Goal: Transaction & Acquisition: Purchase product/service

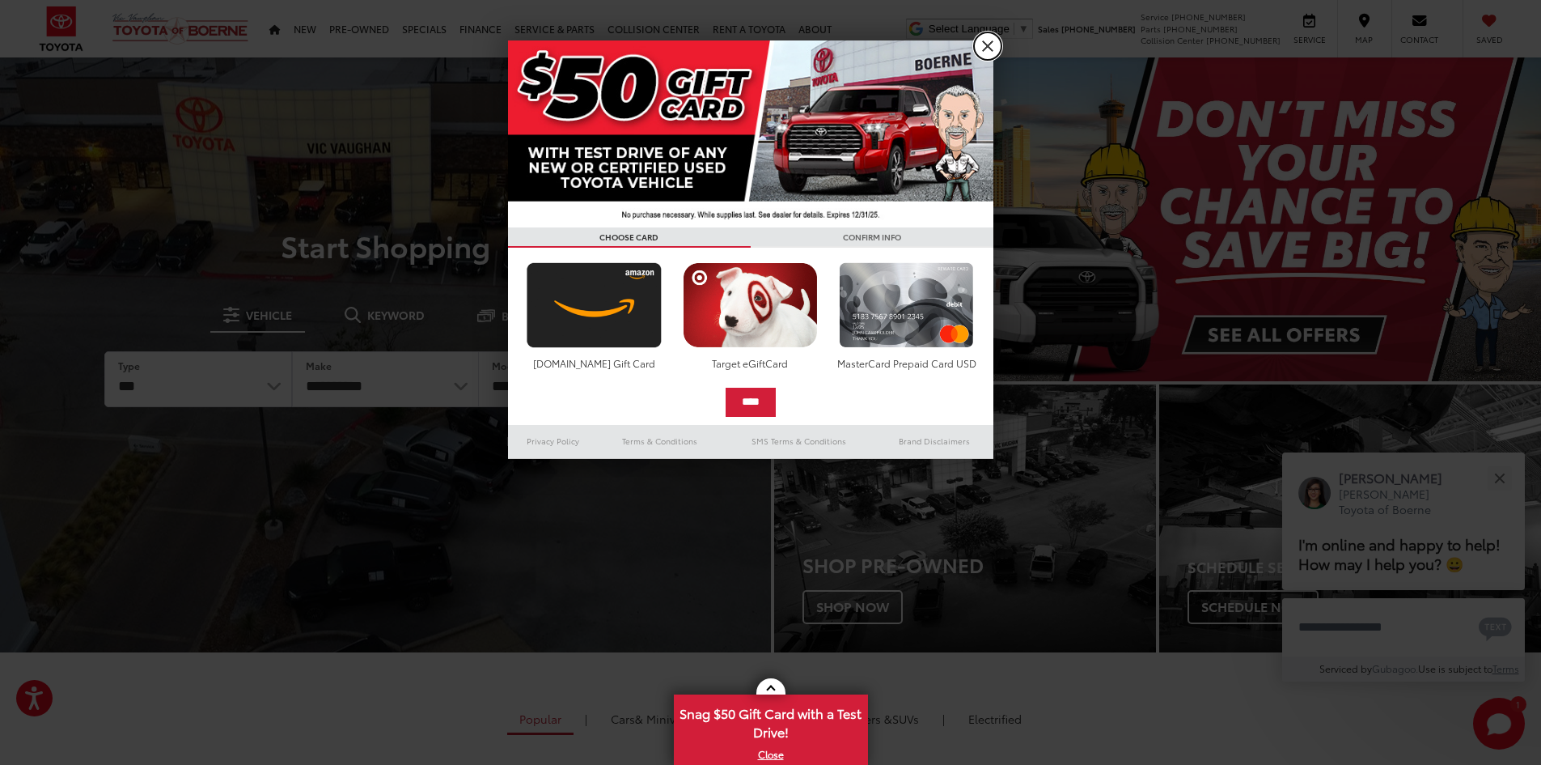
click at [990, 44] on link "X" at bounding box center [988, 46] width 28 height 28
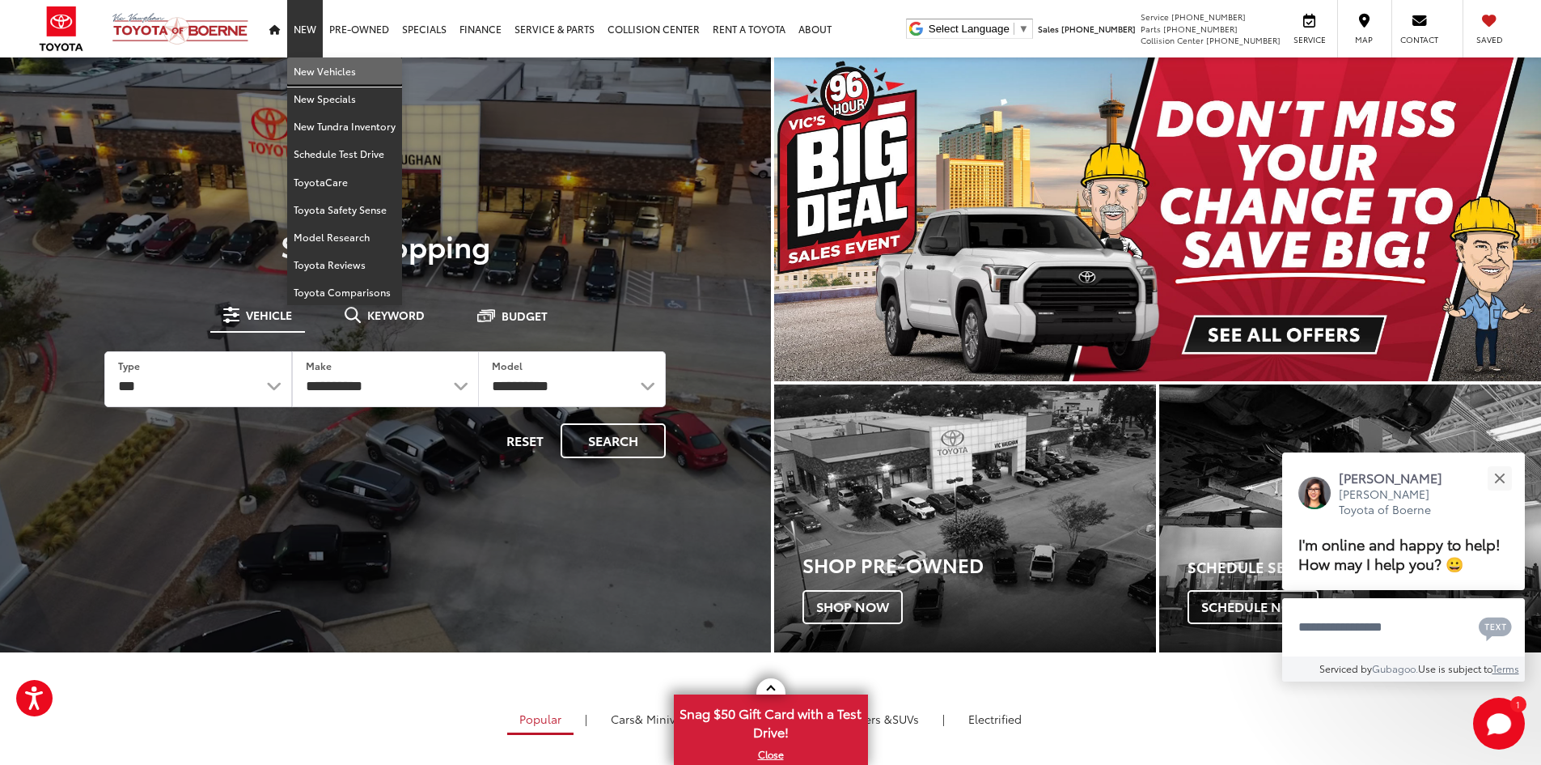
click at [306, 70] on link "New Vehicles" at bounding box center [344, 71] width 115 height 28
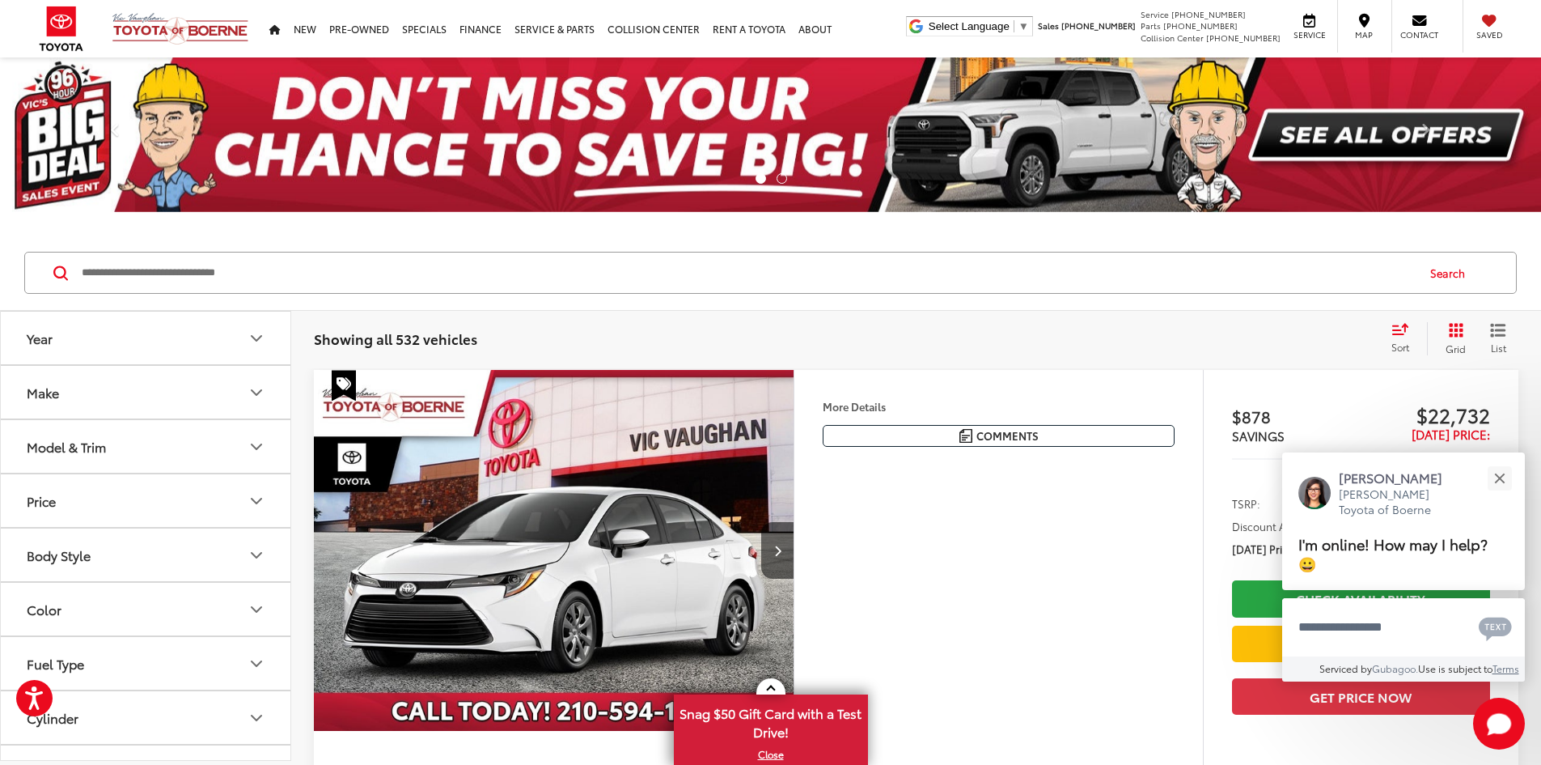
click at [206, 451] on button "Model & Trim" at bounding box center [146, 446] width 291 height 53
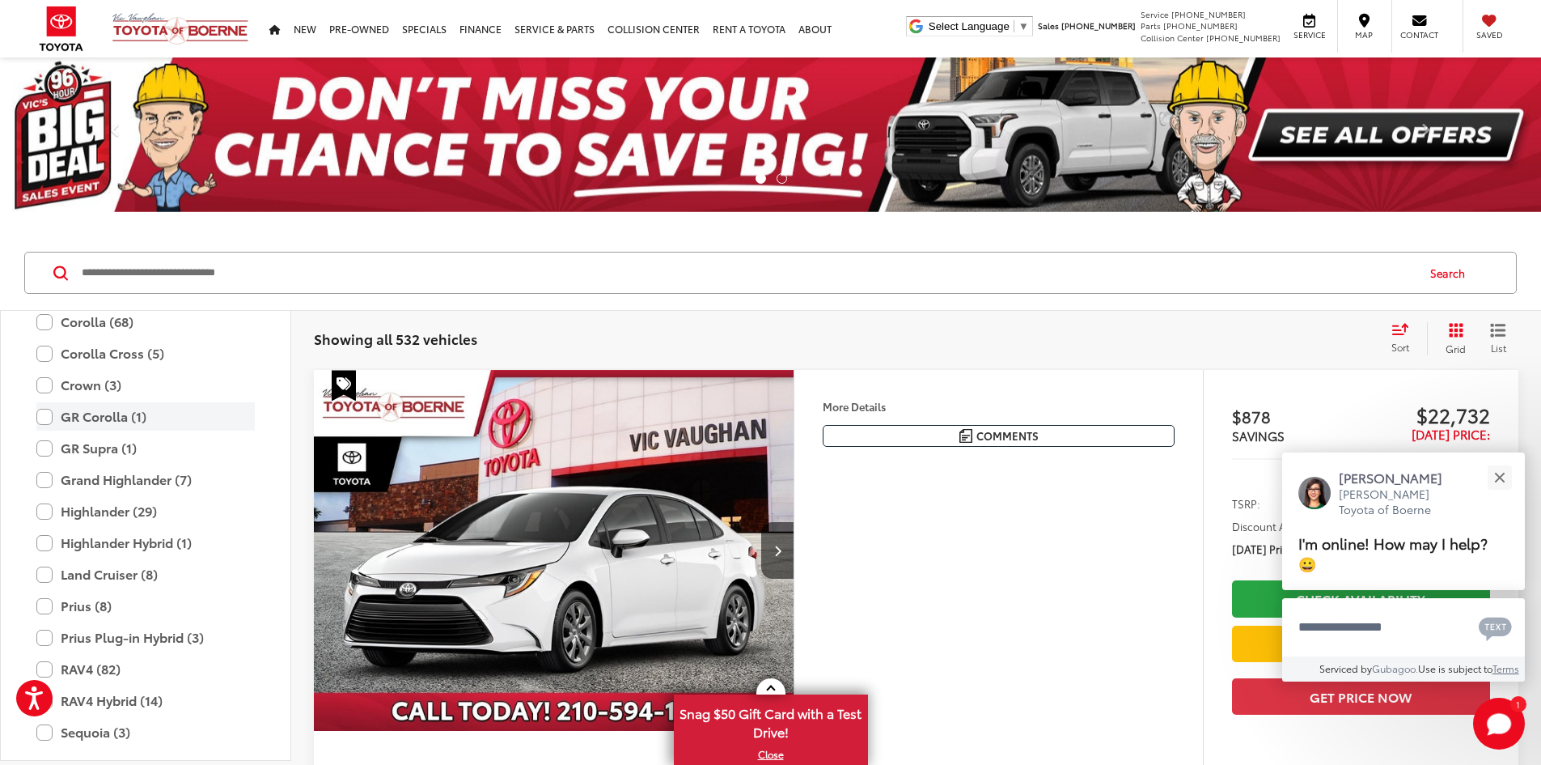
scroll to position [314, 0]
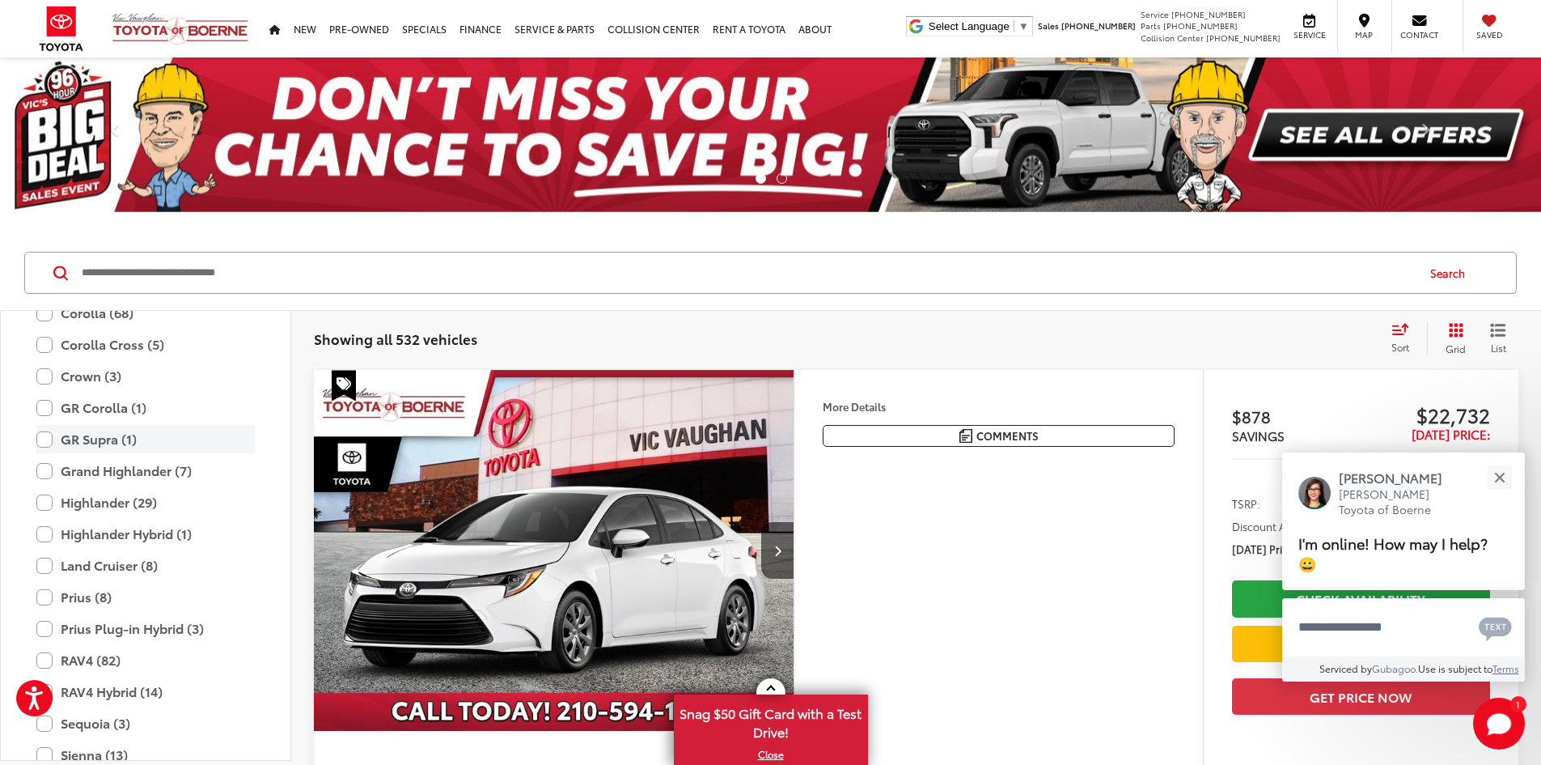
click at [48, 439] on label "GR Supra (1)" at bounding box center [145, 439] width 218 height 28
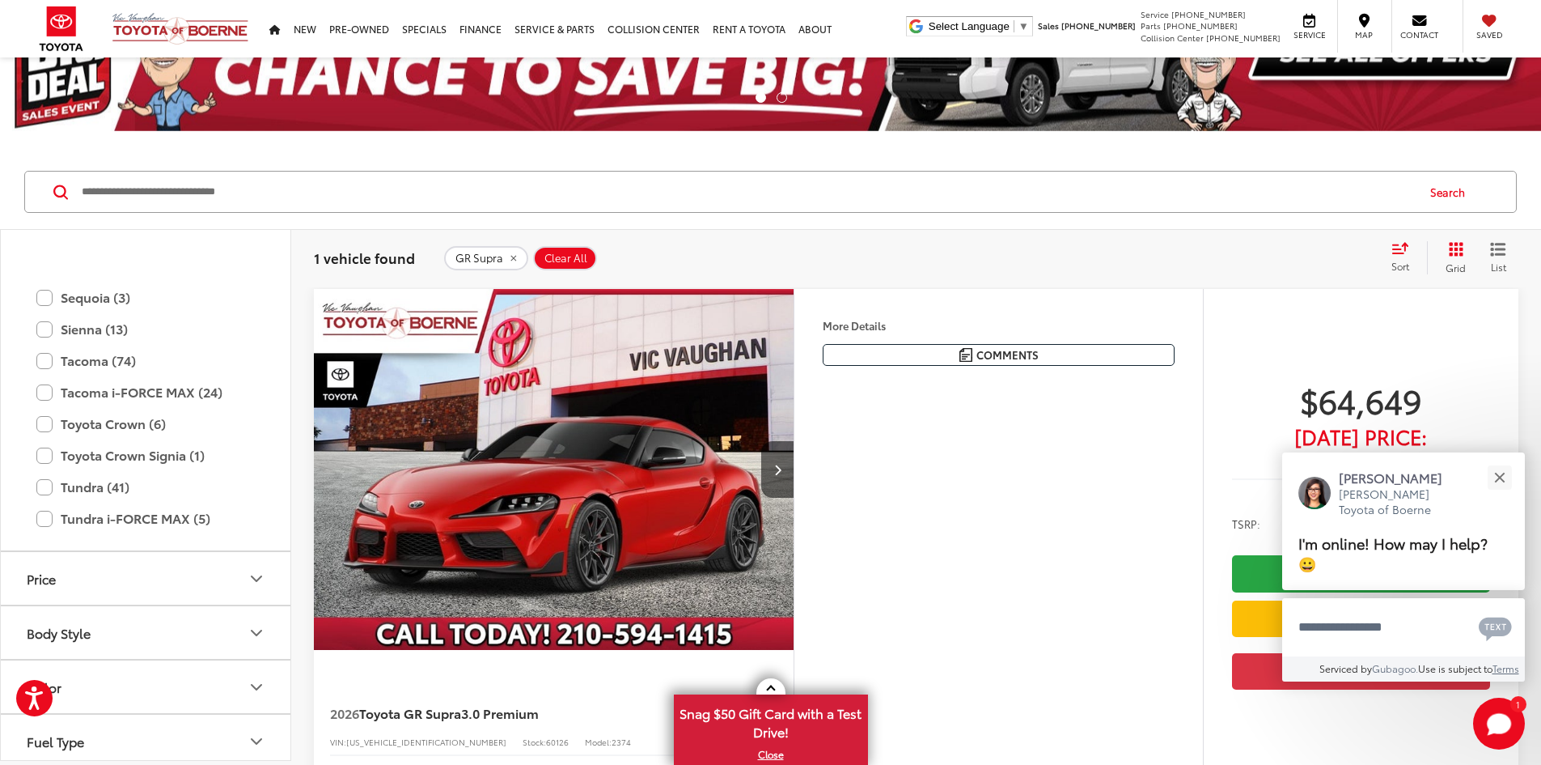
scroll to position [655, 0]
click at [767, 522] on img "2026 Toyota GR Supra 3.0 Premium 0" at bounding box center [554, 470] width 482 height 362
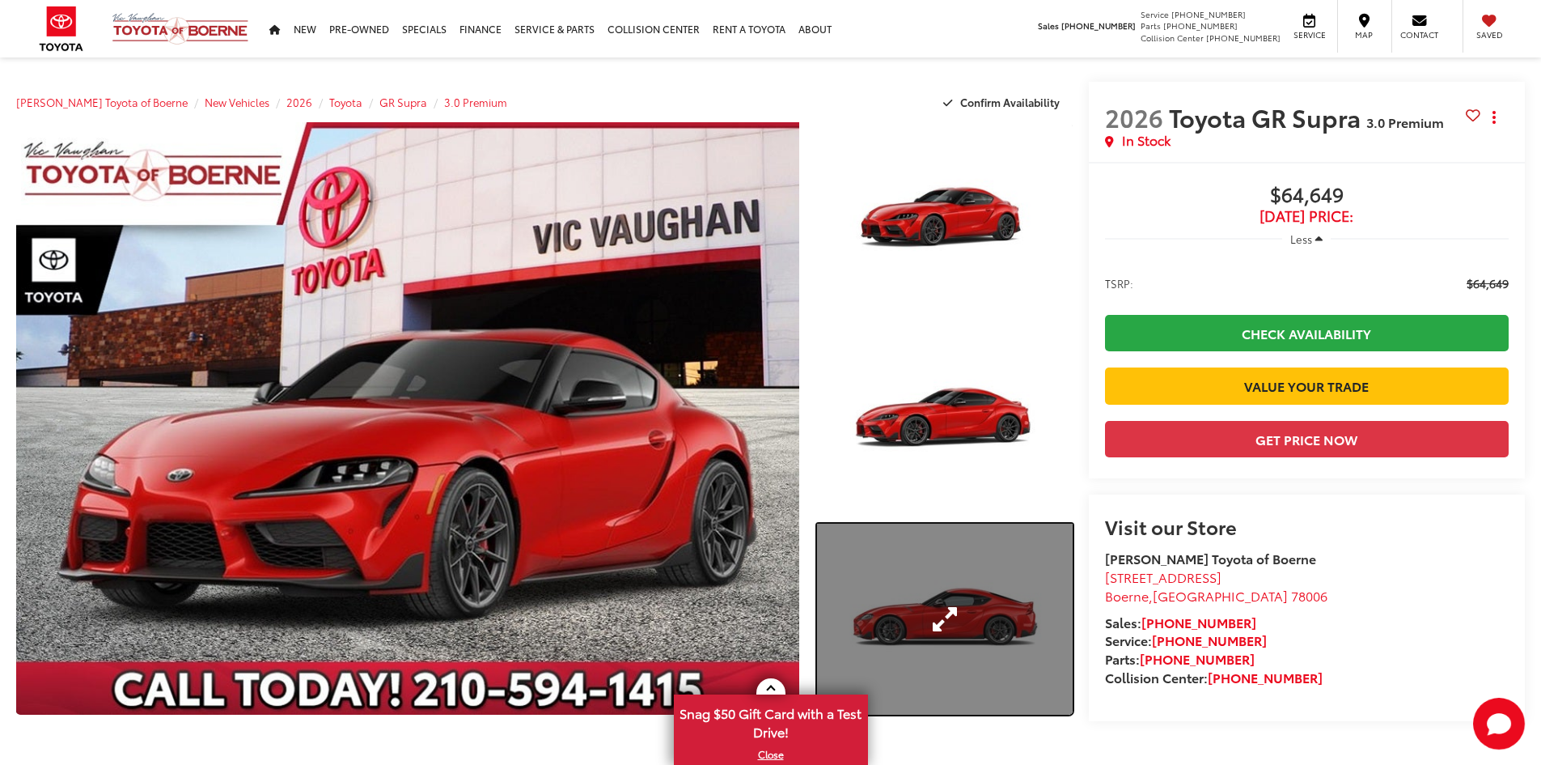
click at [988, 623] on link "Expand Photo 3" at bounding box center [945, 619] width 256 height 192
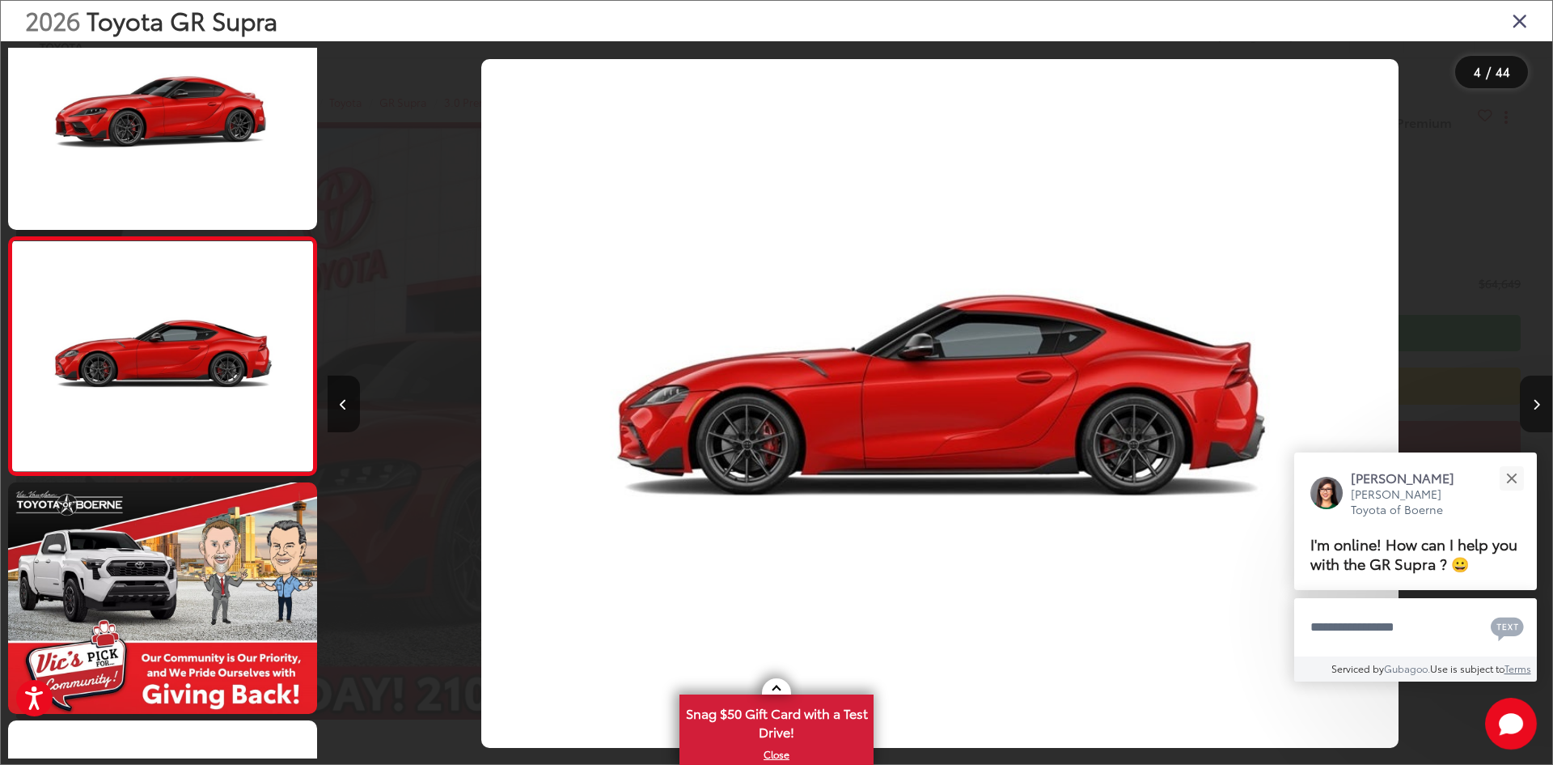
click at [1540, 410] on button "Next image" at bounding box center [1536, 403] width 32 height 57
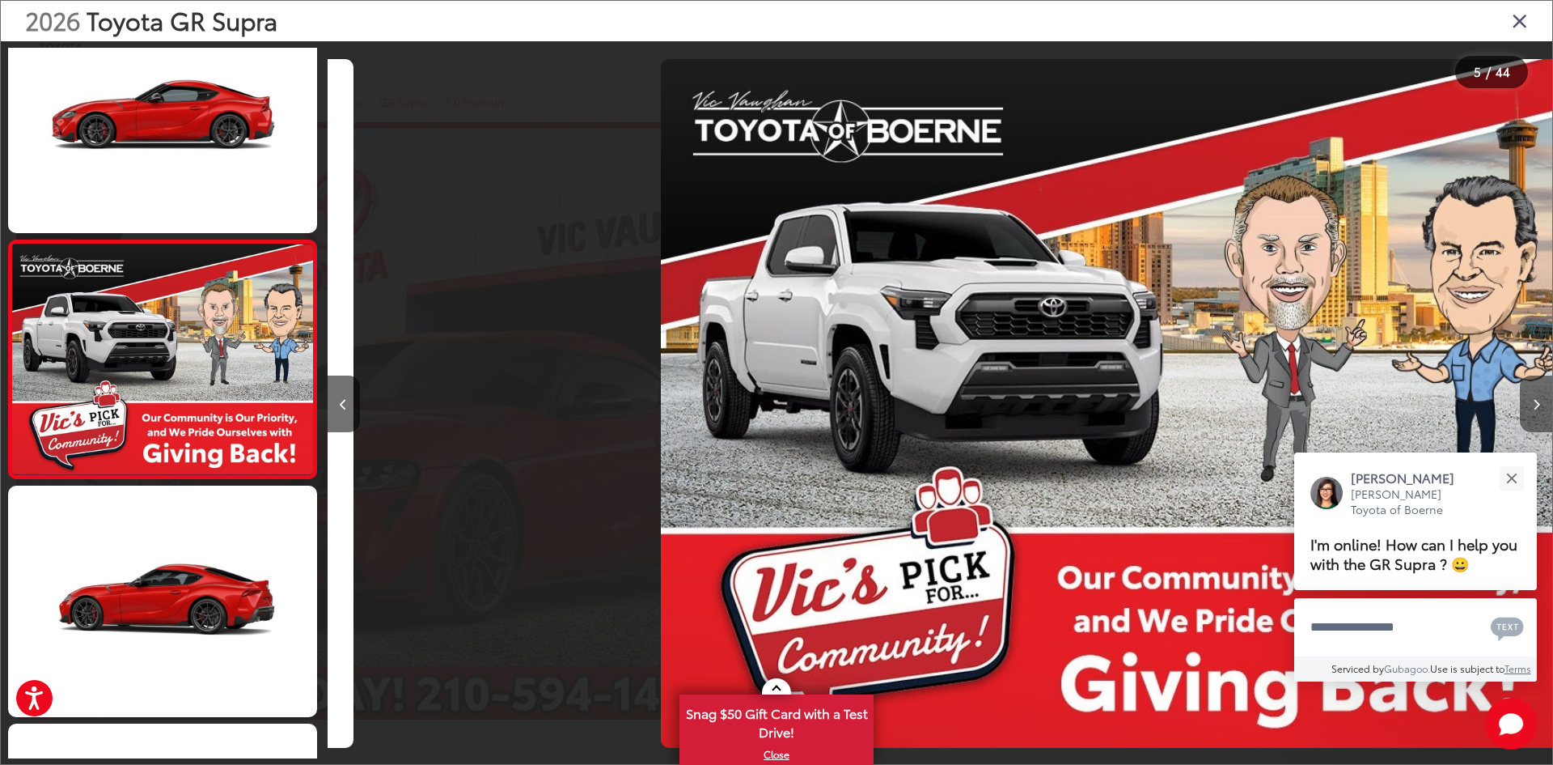
scroll to position [765, 0]
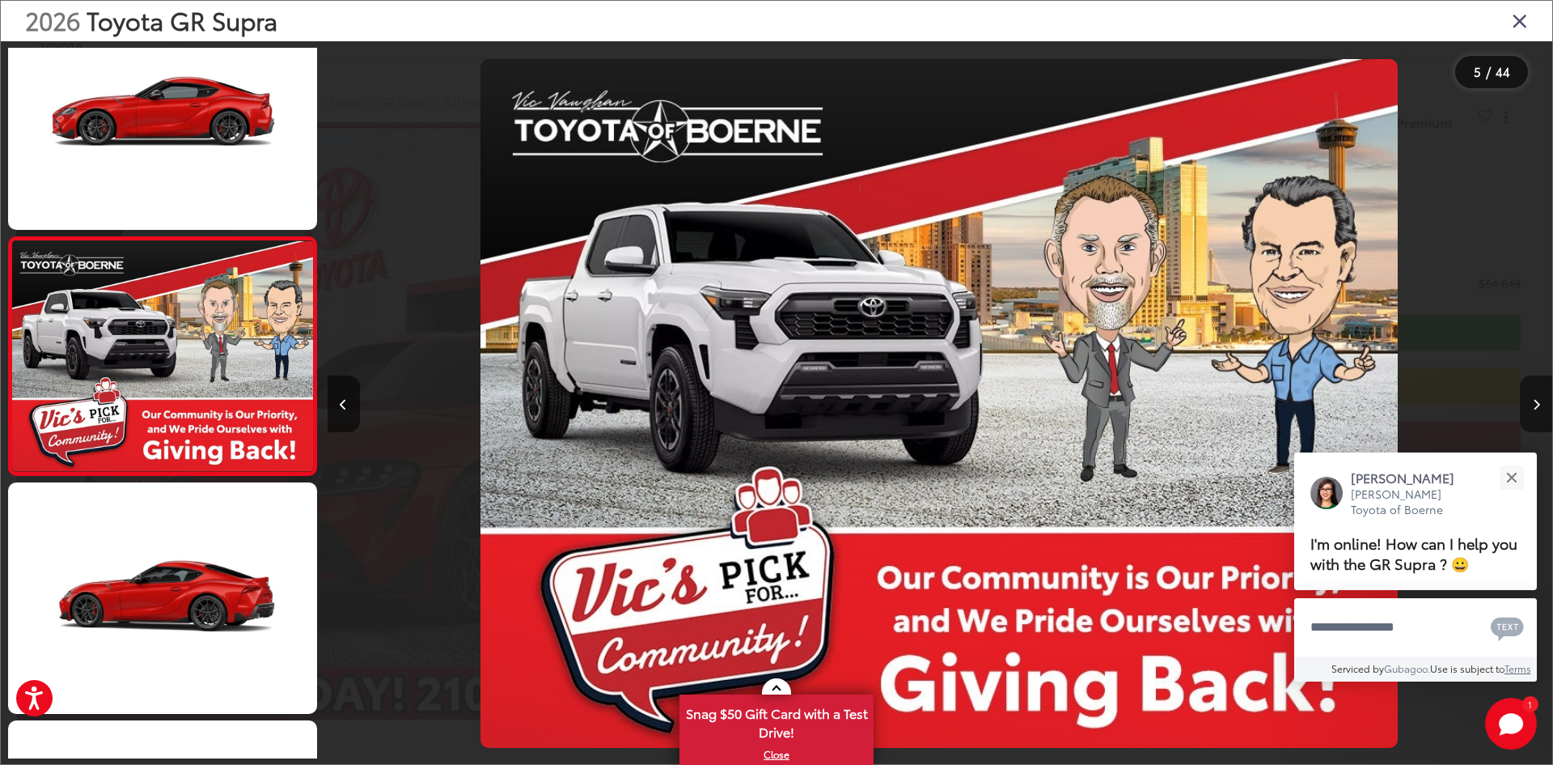
click at [1540, 410] on button "Next image" at bounding box center [1536, 403] width 32 height 57
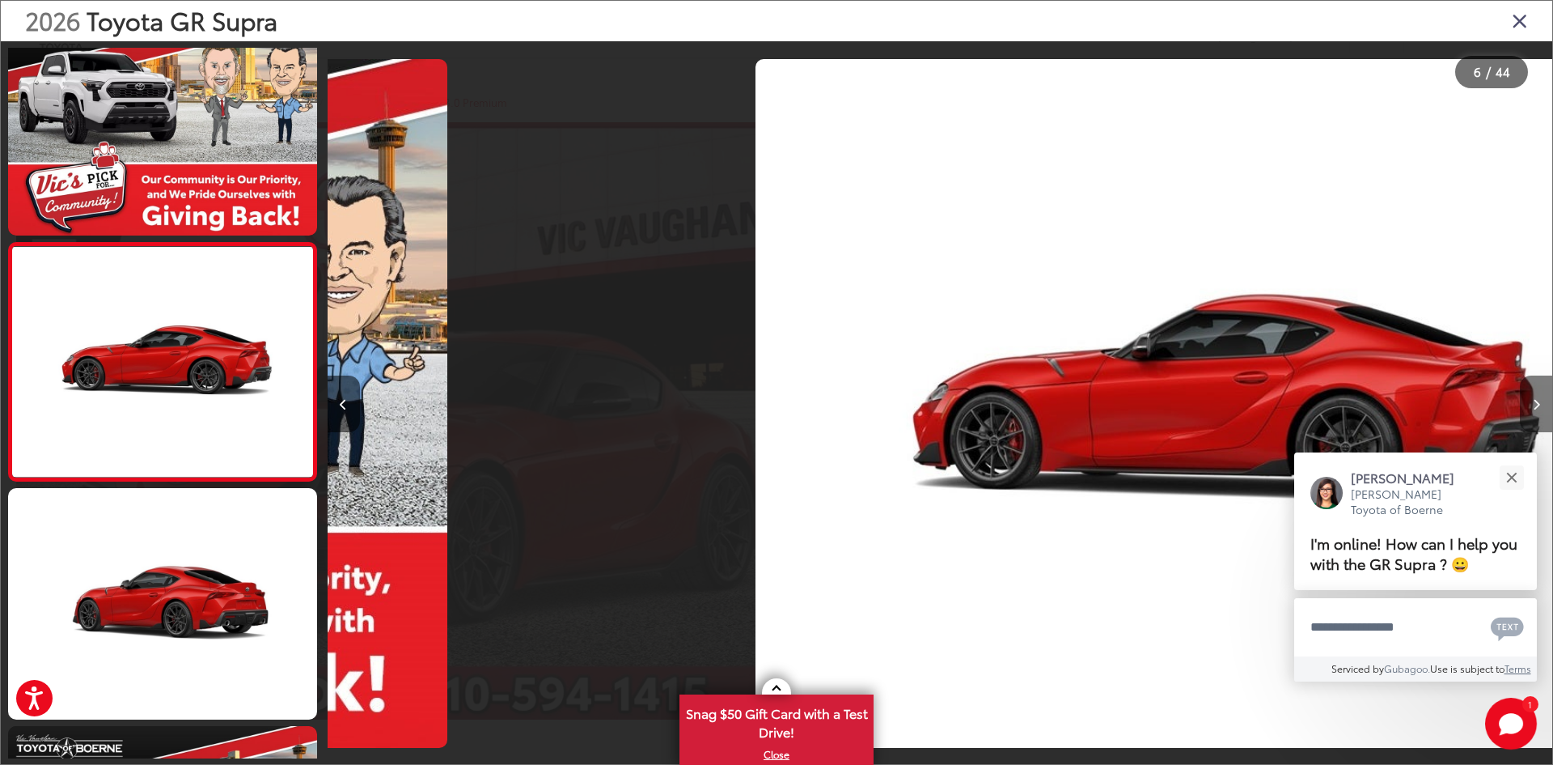
scroll to position [1002, 0]
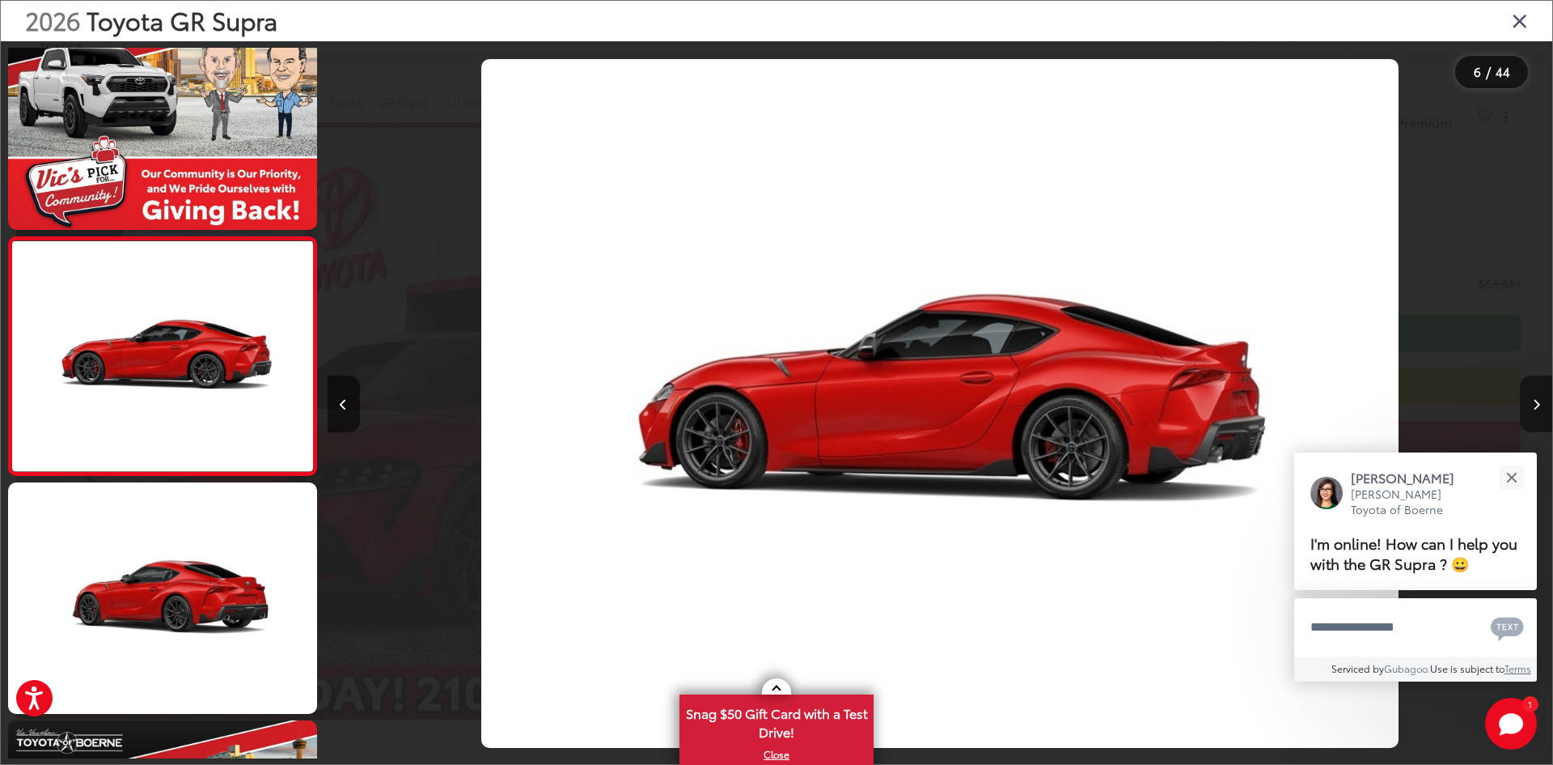
click at [1540, 410] on button "Next image" at bounding box center [1536, 403] width 32 height 57
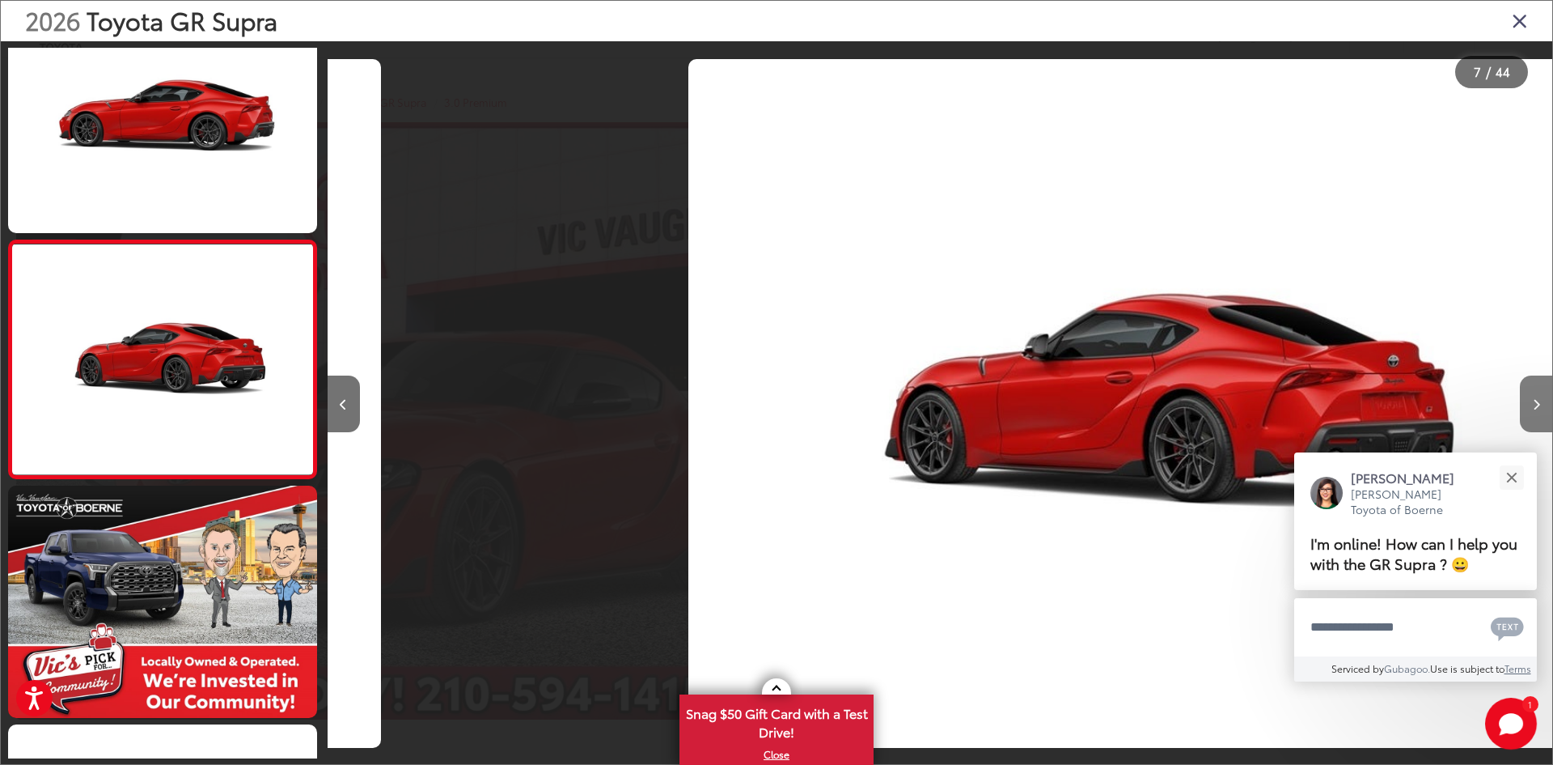
scroll to position [1240, 0]
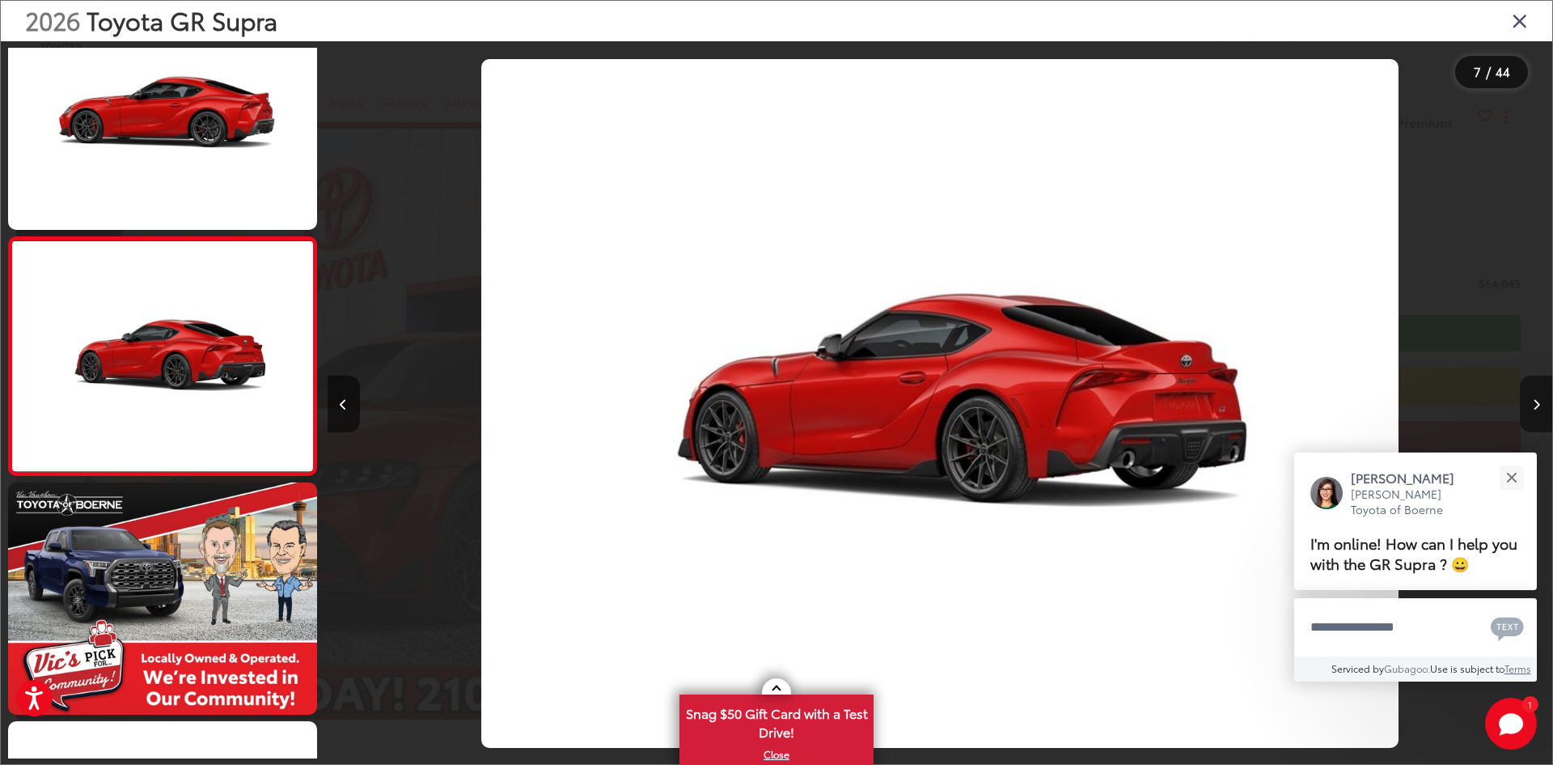
click at [1540, 410] on button "Next image" at bounding box center [1536, 403] width 32 height 57
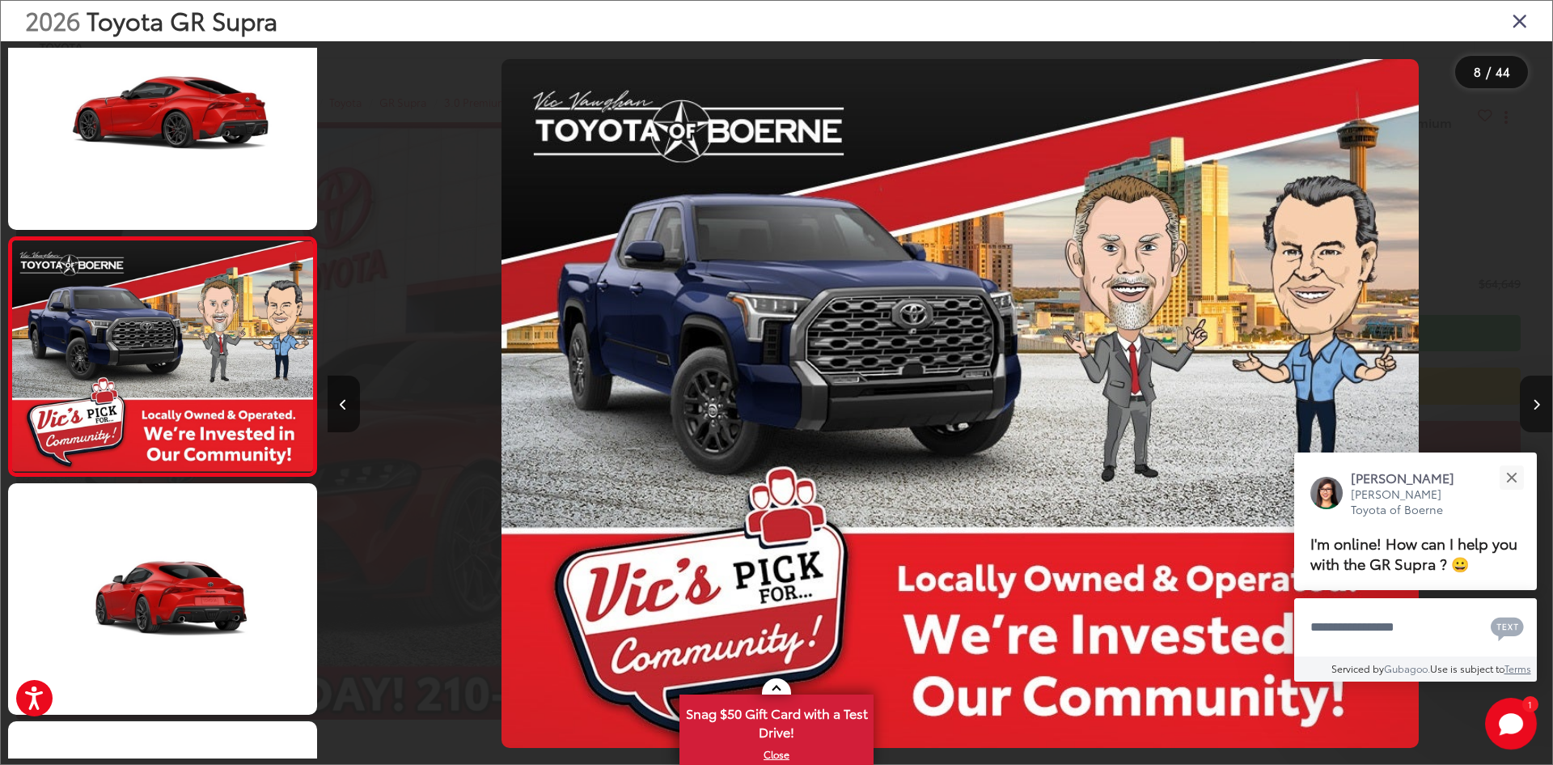
scroll to position [0, 8577]
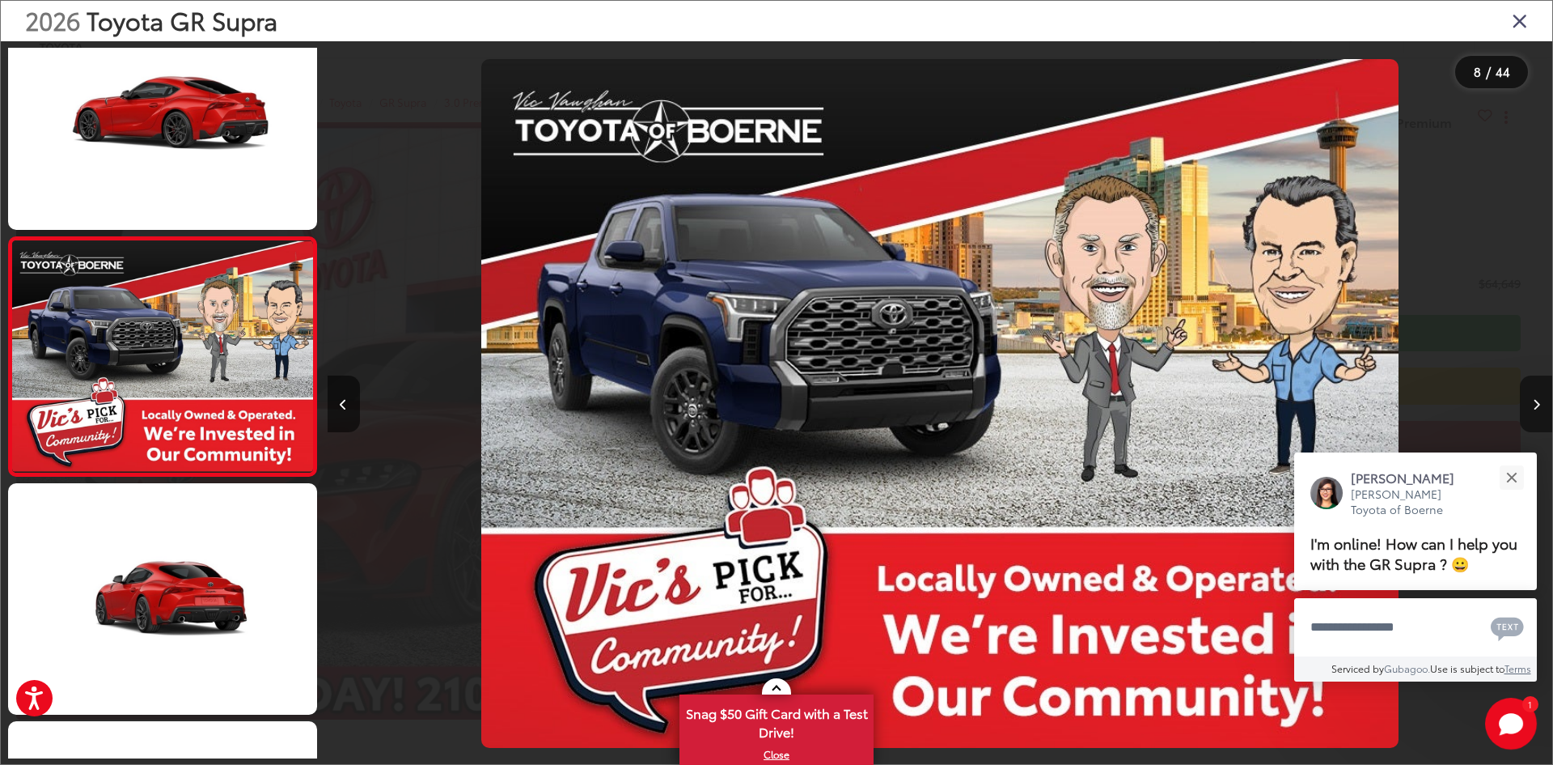
click at [1540, 410] on button "Next image" at bounding box center [1536, 403] width 32 height 57
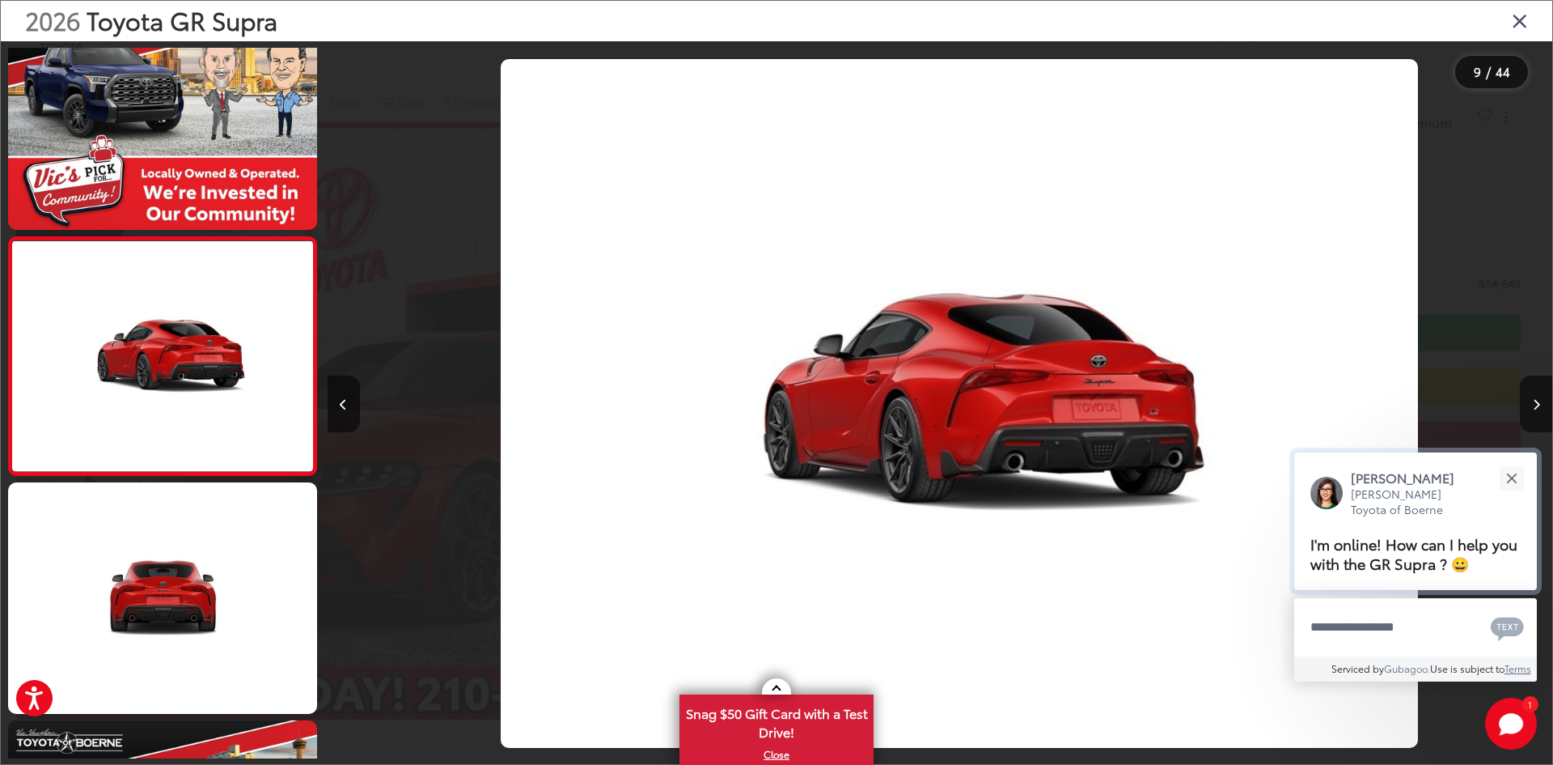
scroll to position [0, 9802]
